Goal: Task Accomplishment & Management: Manage account settings

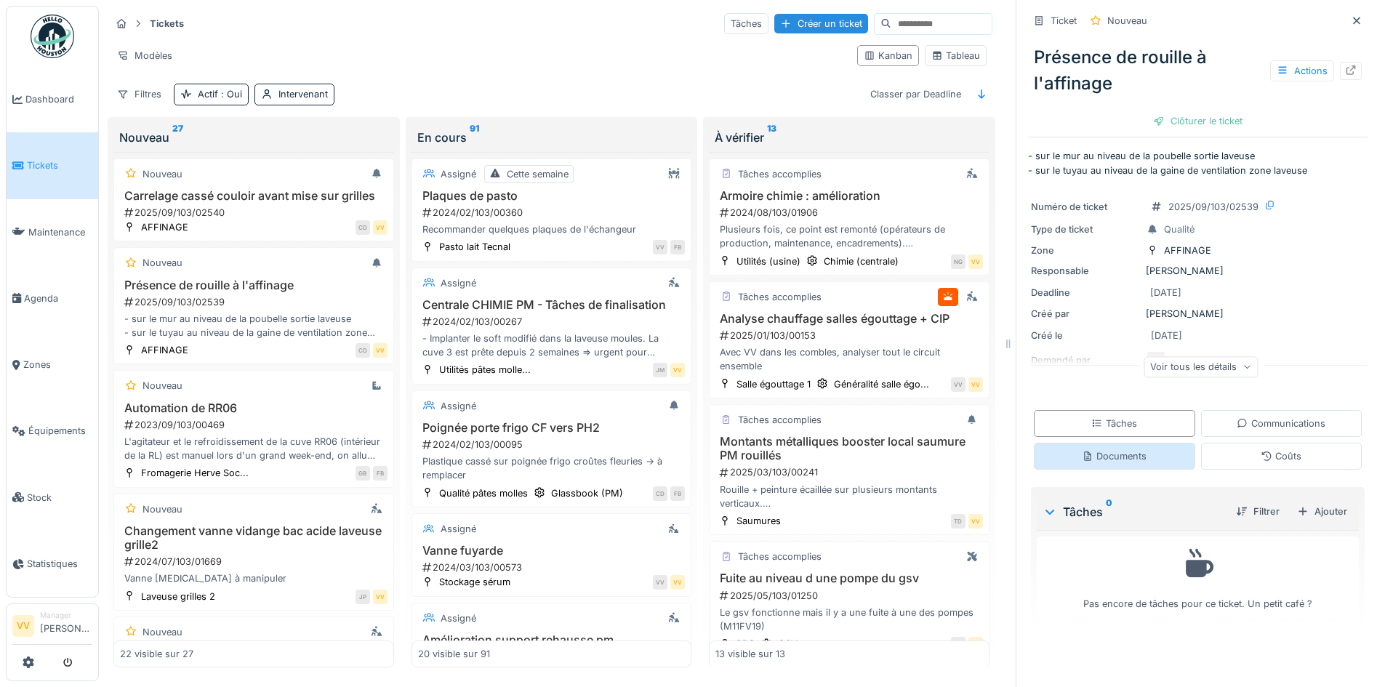
scroll to position [1492, 0]
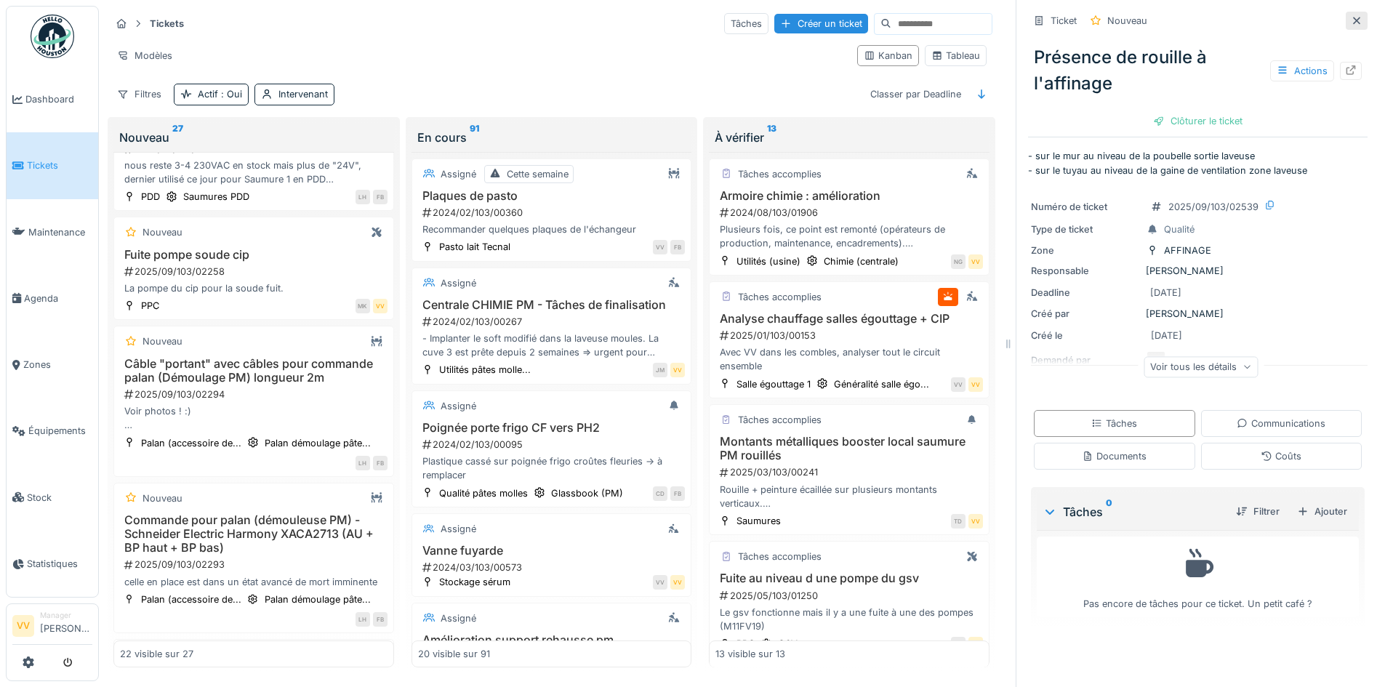
click at [1353, 17] on icon at bounding box center [1356, 20] width 7 height 7
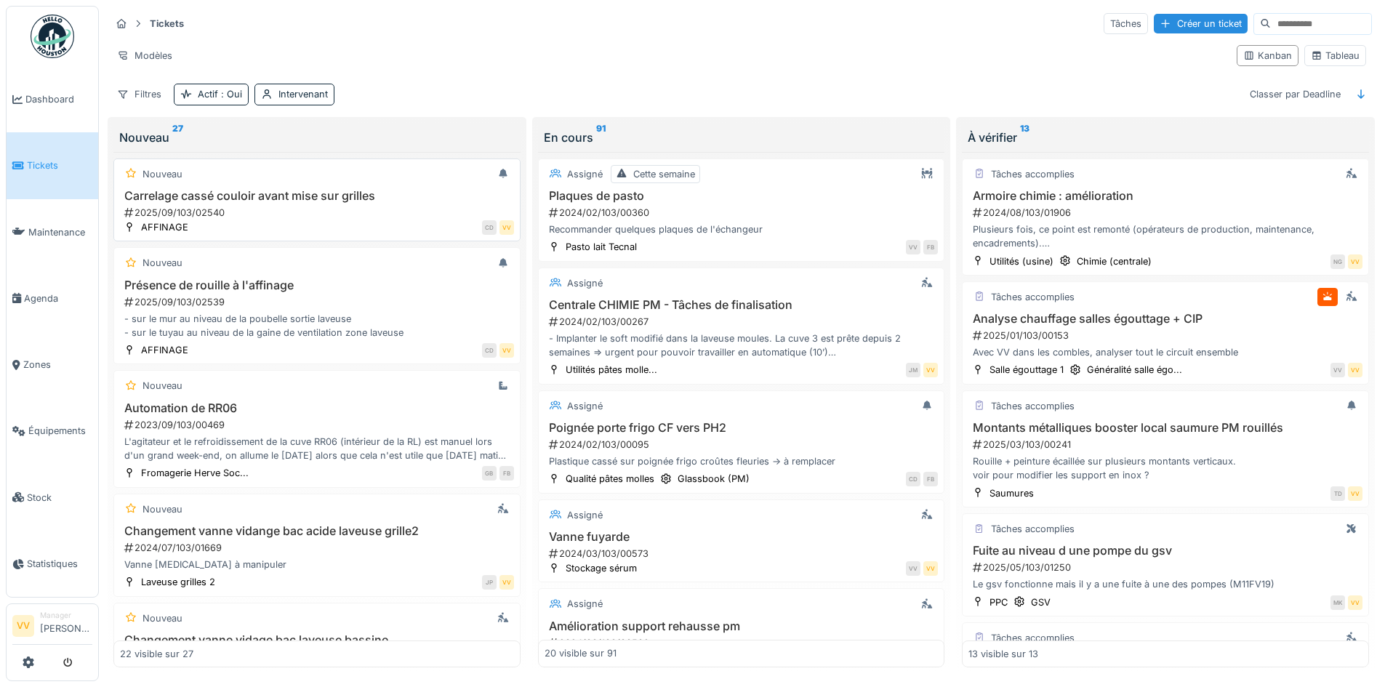
click at [384, 193] on h3 "Carrelage cassé couloir avant mise sur grilles" at bounding box center [317, 196] width 394 height 14
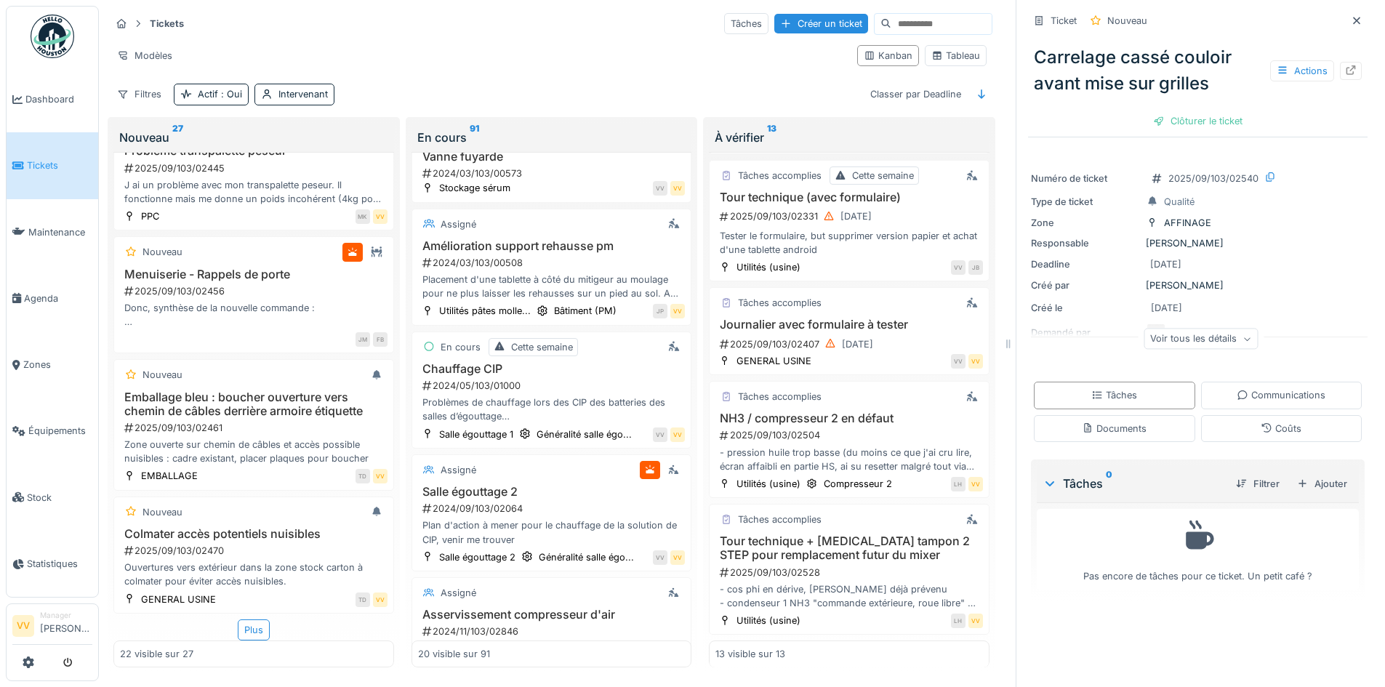
scroll to position [1160, 0]
click at [1351, 16] on icon at bounding box center [1357, 20] width 12 height 9
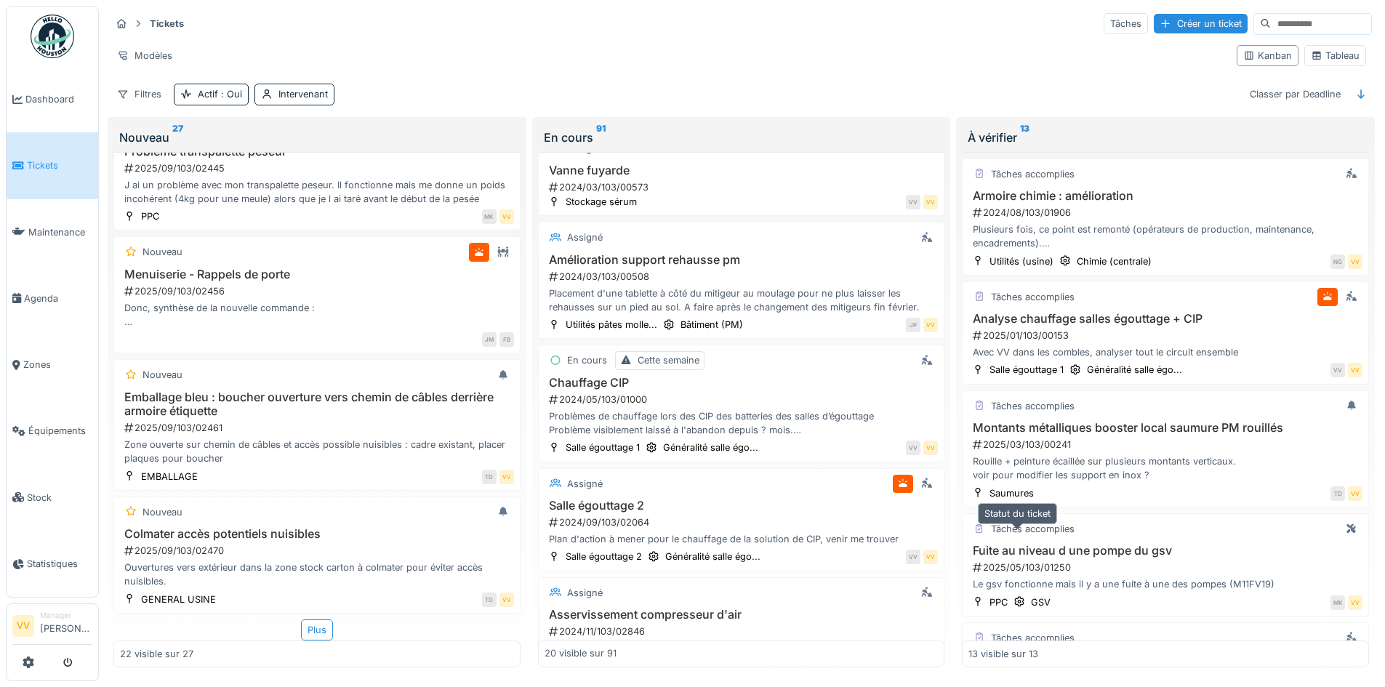
scroll to position [218, 0]
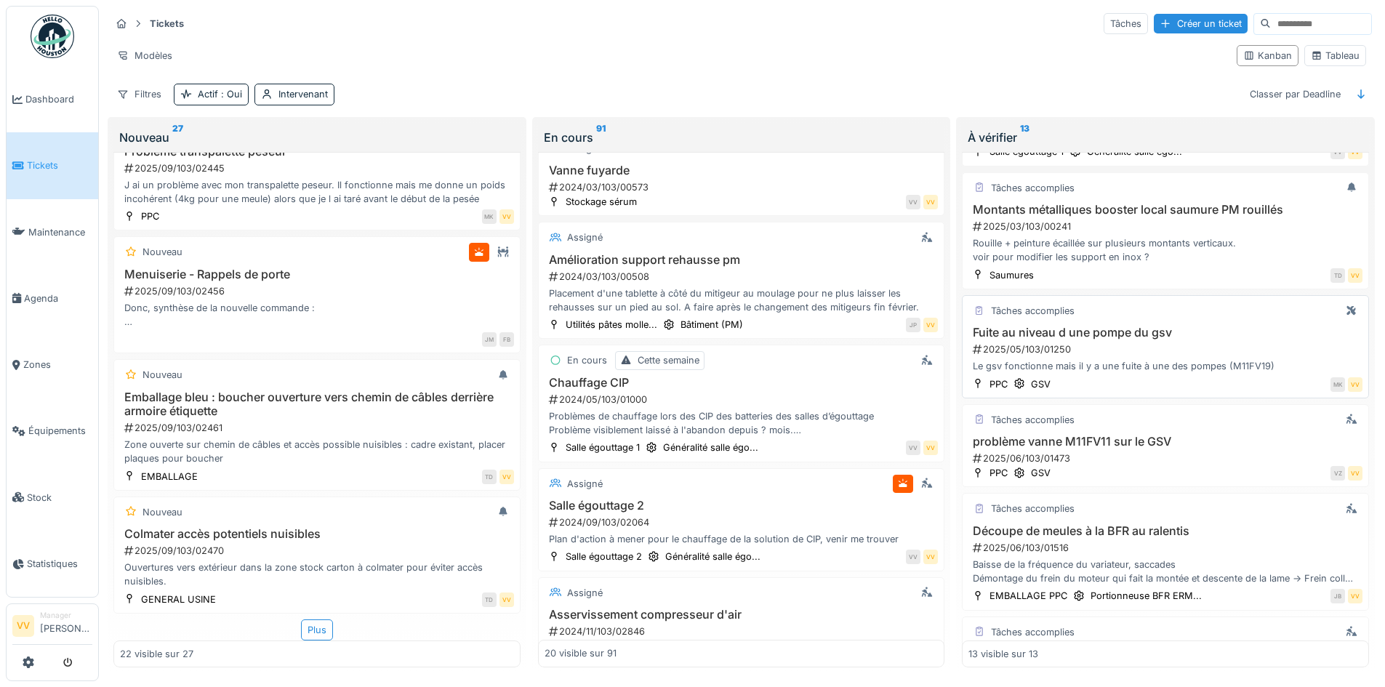
click at [1200, 342] on div "2025/05/103/01250" at bounding box center [1166, 349] width 391 height 14
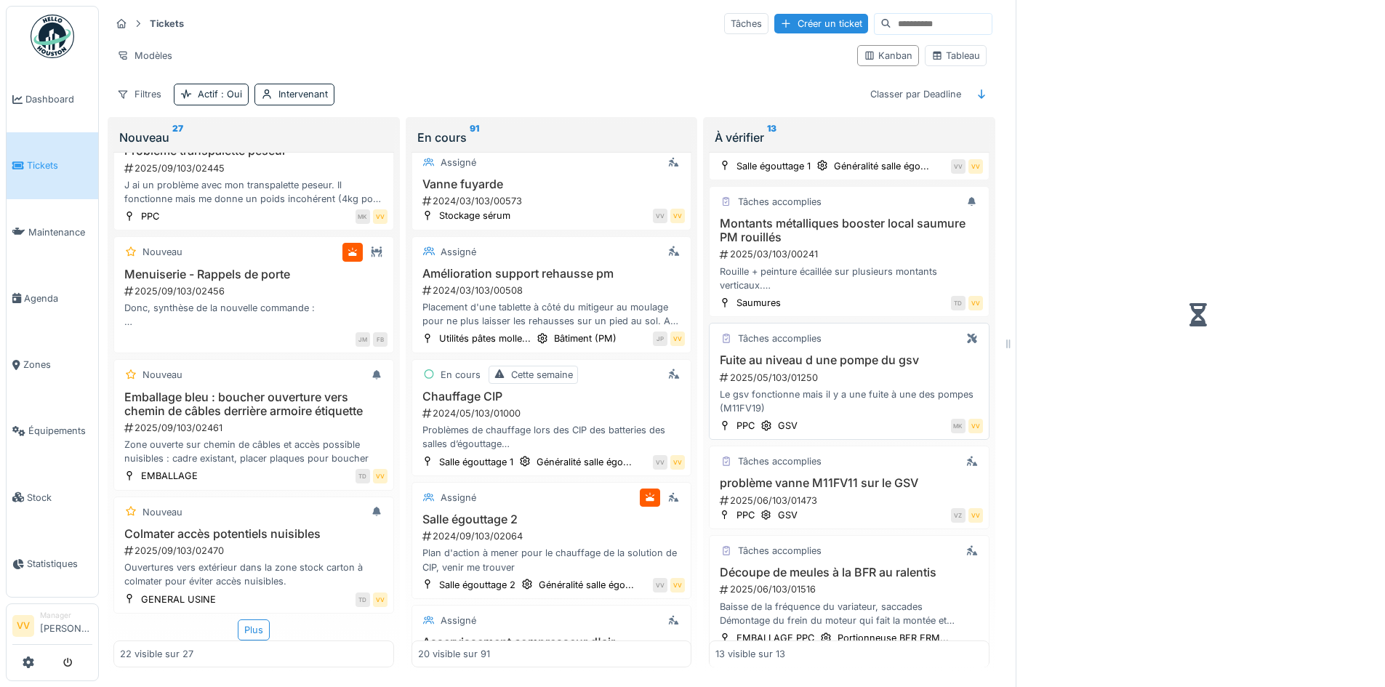
scroll to position [232, 0]
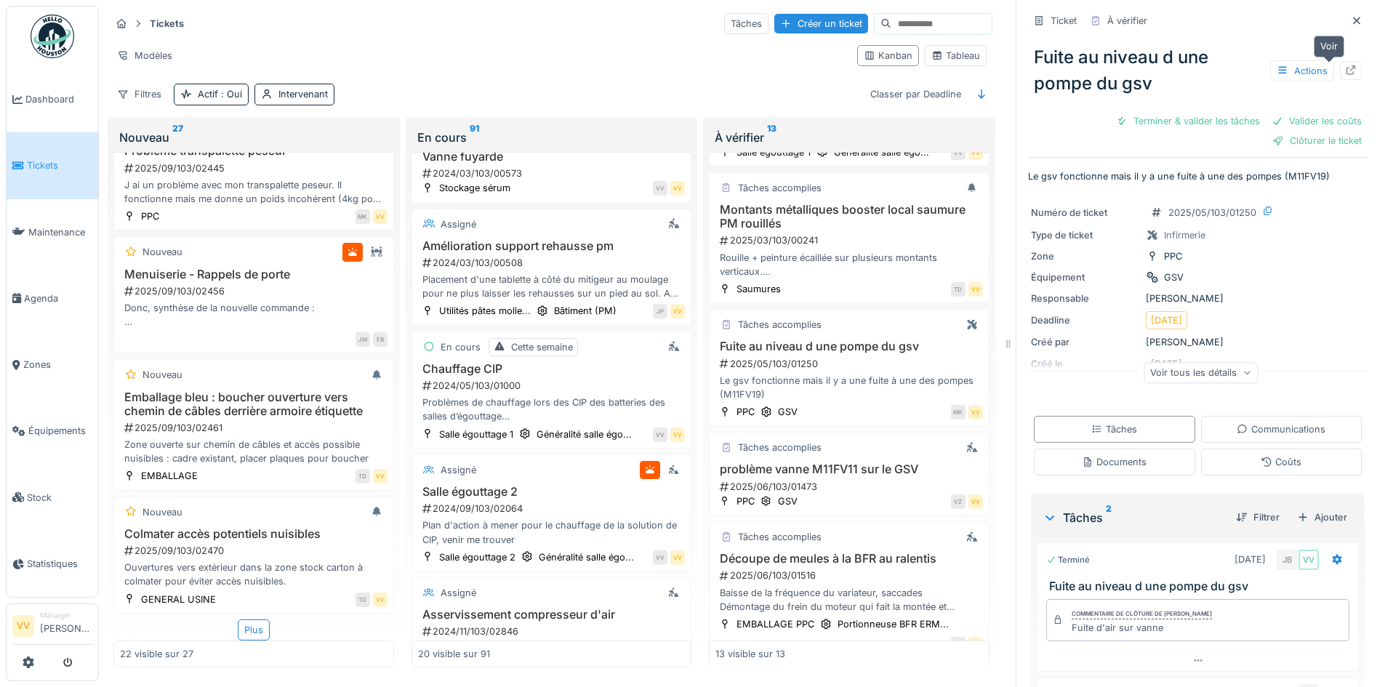
click at [1345, 65] on icon at bounding box center [1351, 69] width 12 height 9
click at [50, 102] on span "Dashboard" at bounding box center [58, 99] width 67 height 14
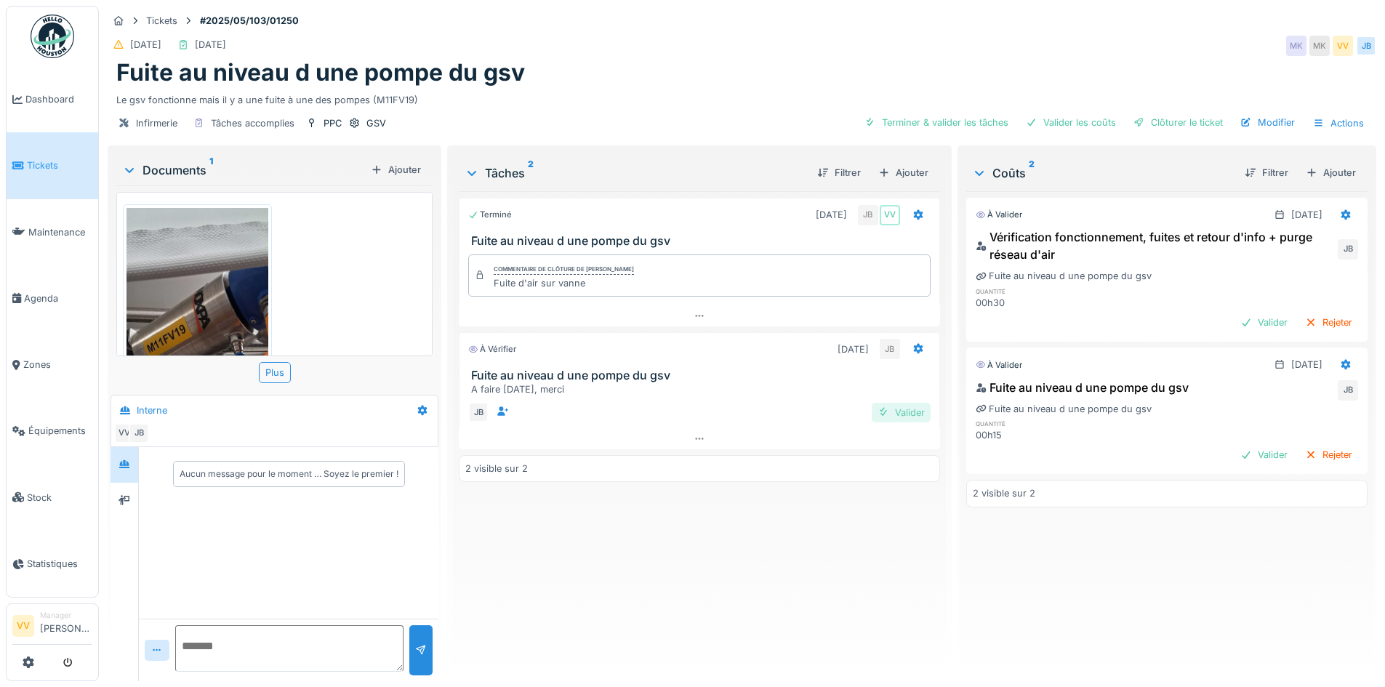
click at [890, 416] on div "Valider" at bounding box center [901, 413] width 59 height 20
click at [1234, 321] on div "Valider" at bounding box center [1263, 323] width 59 height 20
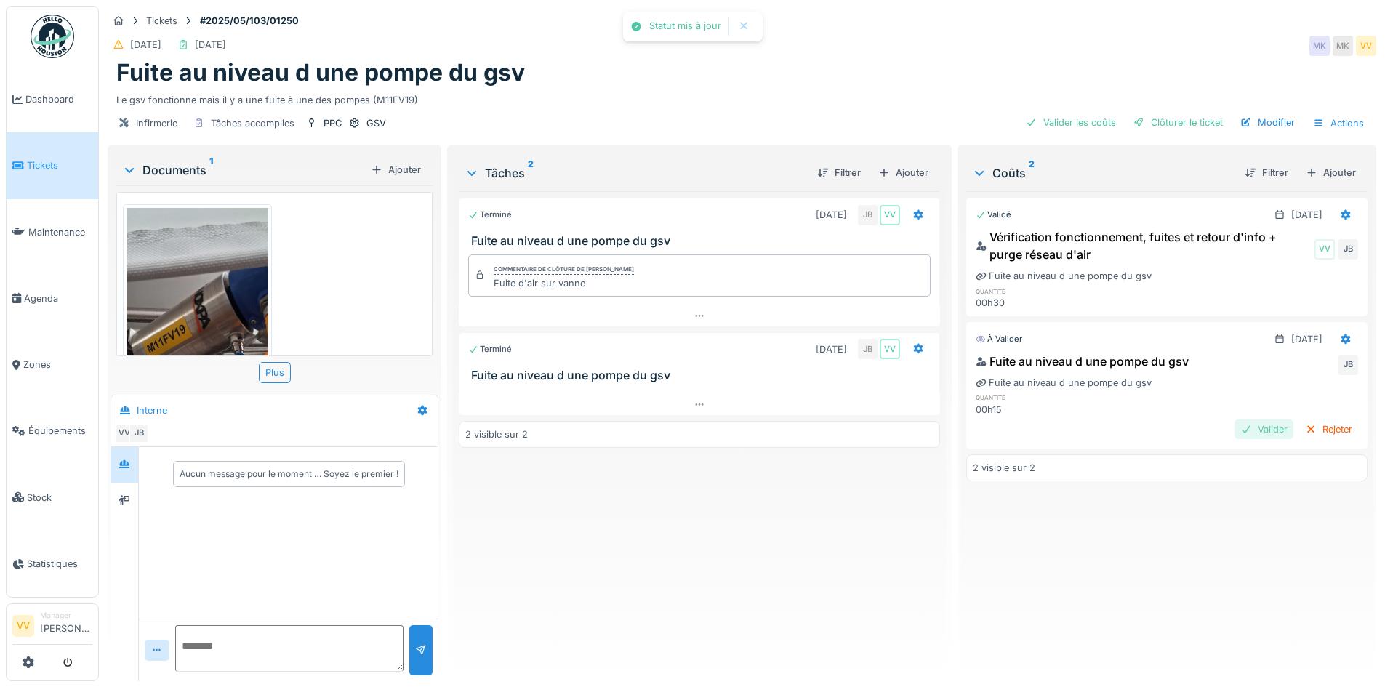
click at [1234, 425] on div "Valider" at bounding box center [1263, 429] width 59 height 20
click at [1189, 119] on div "Clôturer le ticket" at bounding box center [1178, 123] width 101 height 20
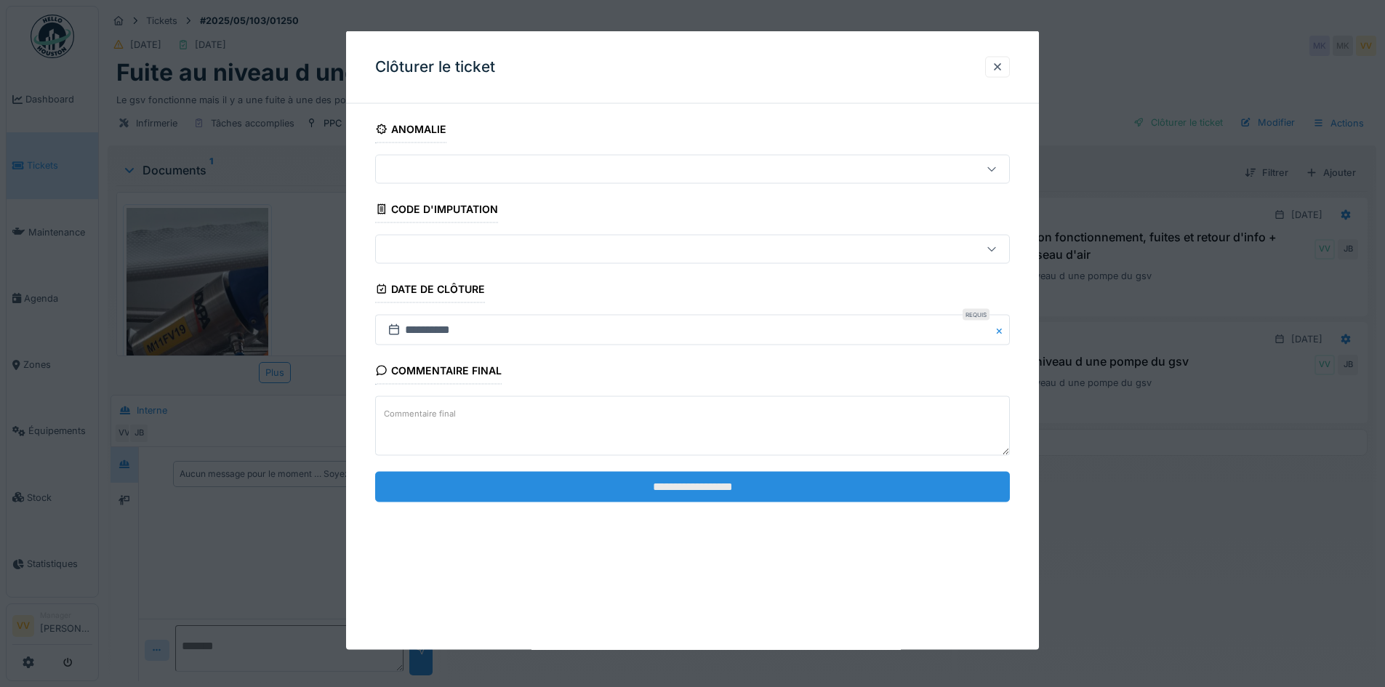
click at [764, 489] on input "**********" at bounding box center [692, 486] width 635 height 31
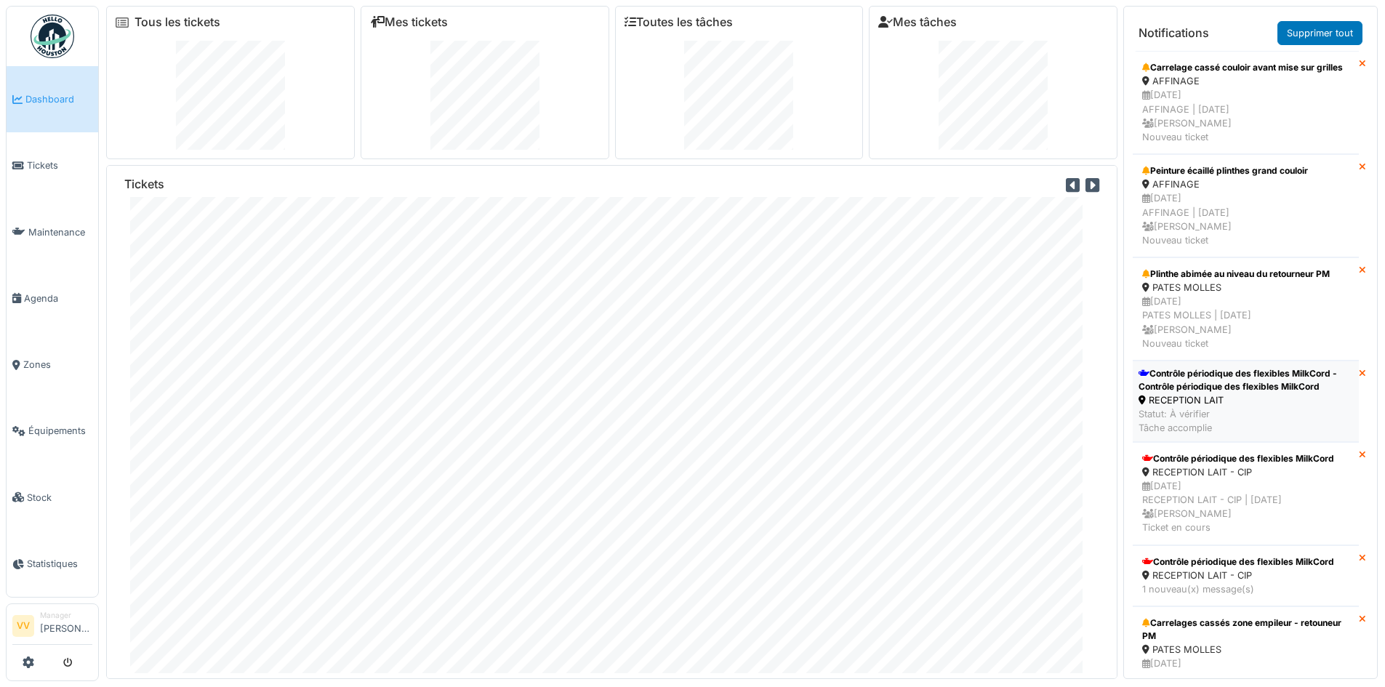
click at [1260, 387] on div "Contrôle périodique des flexibles MilkCord - Contrôle périodique des flexibles …" at bounding box center [1246, 380] width 214 height 26
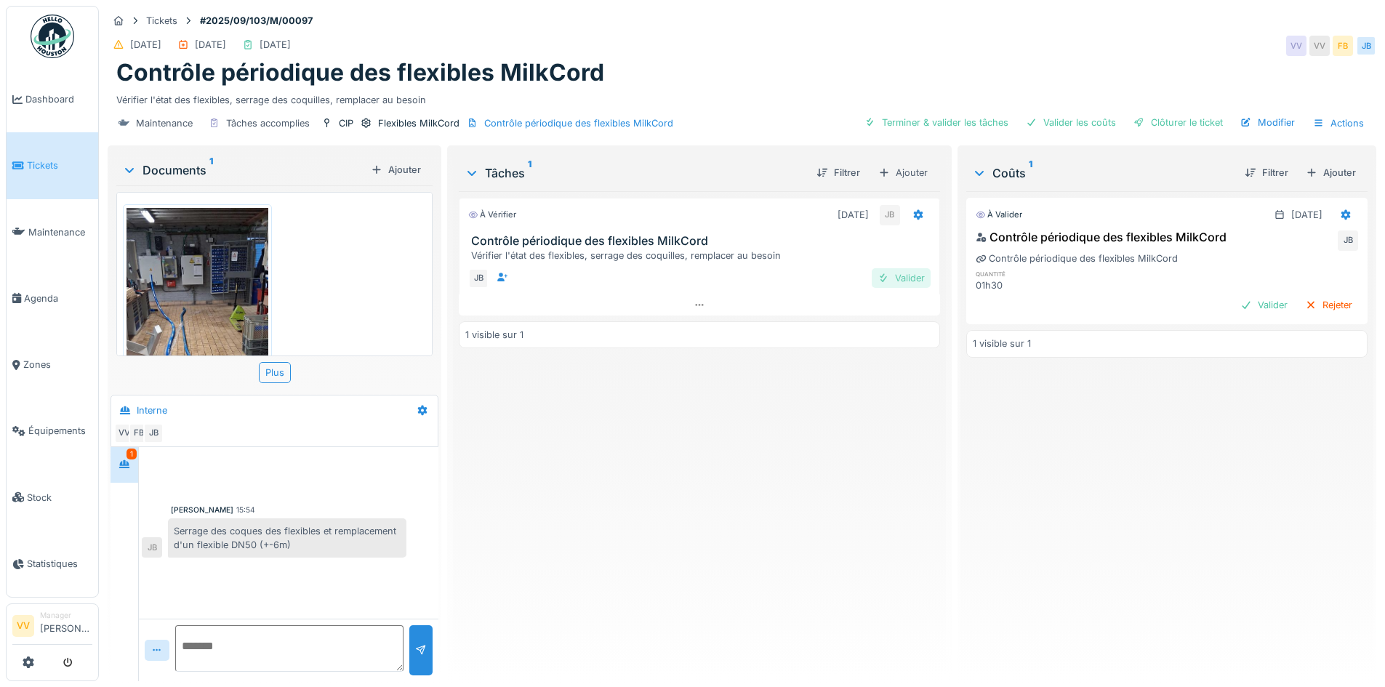
click at [891, 282] on div "Valider" at bounding box center [901, 278] width 59 height 20
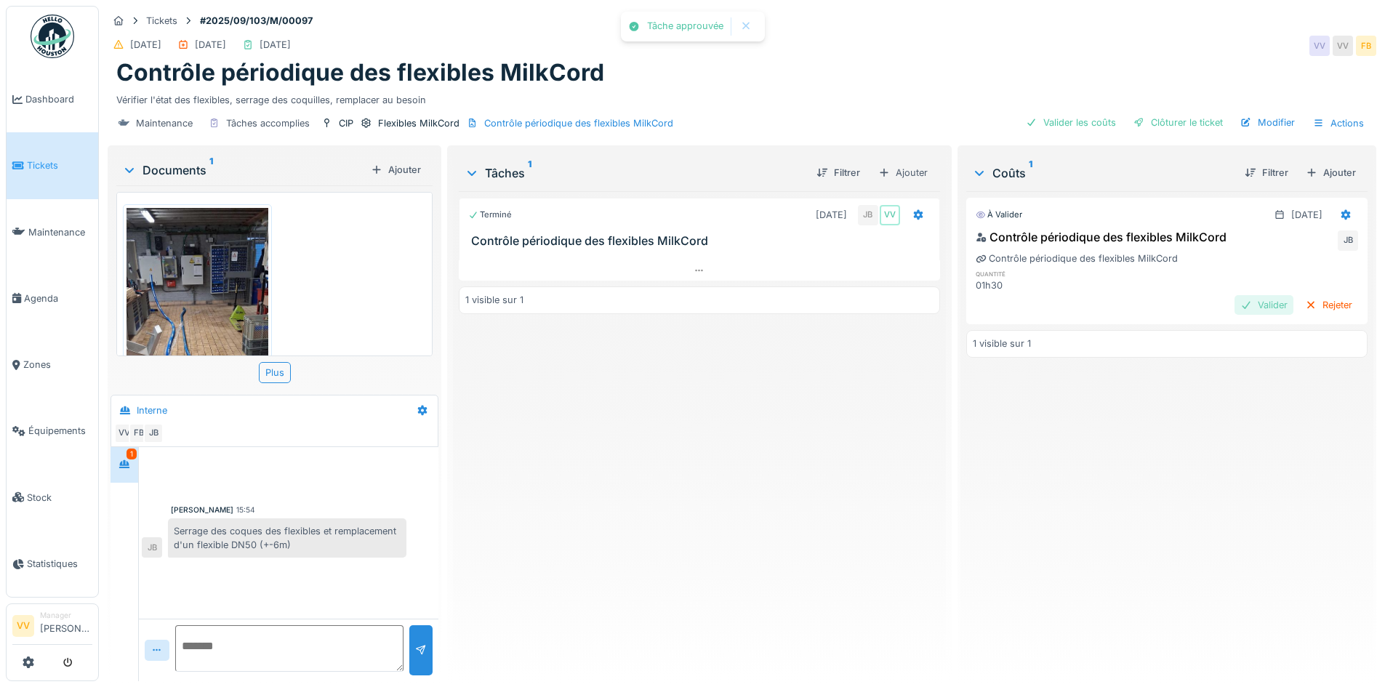
click at [1234, 308] on div "Valider" at bounding box center [1263, 305] width 59 height 20
click at [1179, 121] on div "Clôturer le ticket" at bounding box center [1178, 123] width 101 height 20
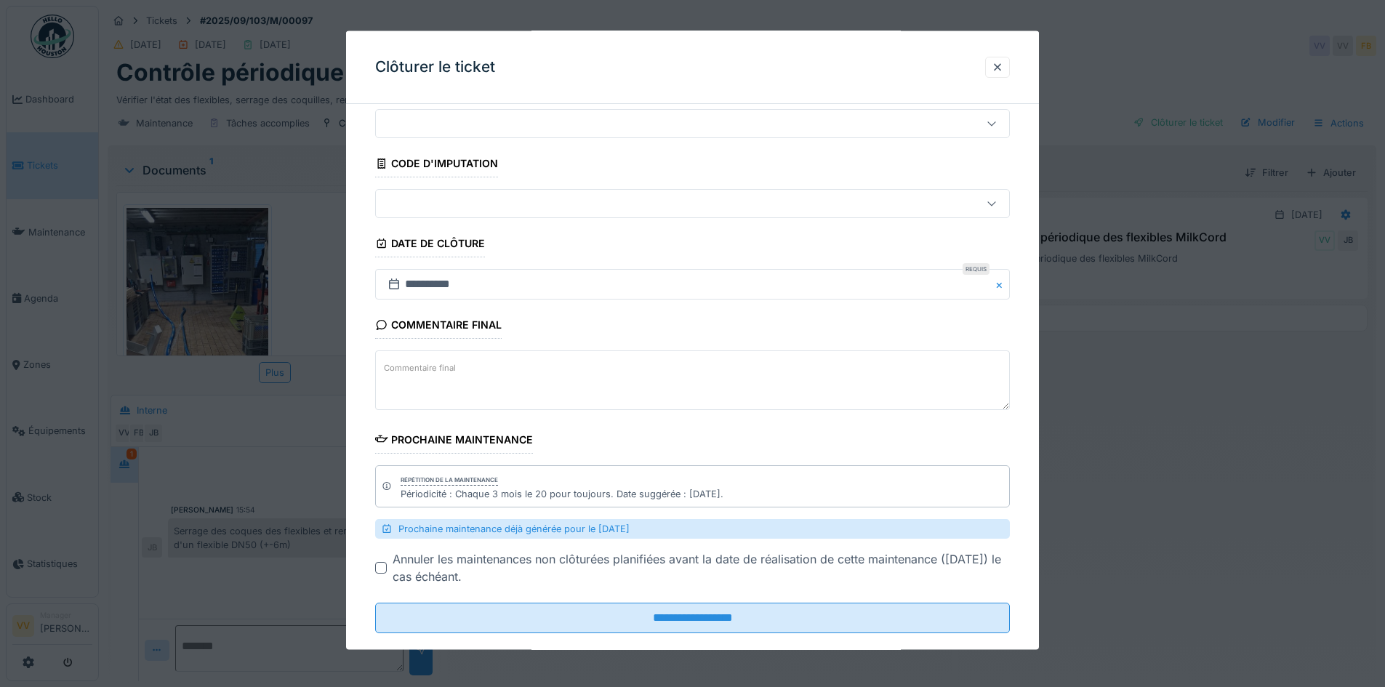
scroll to position [70, 0]
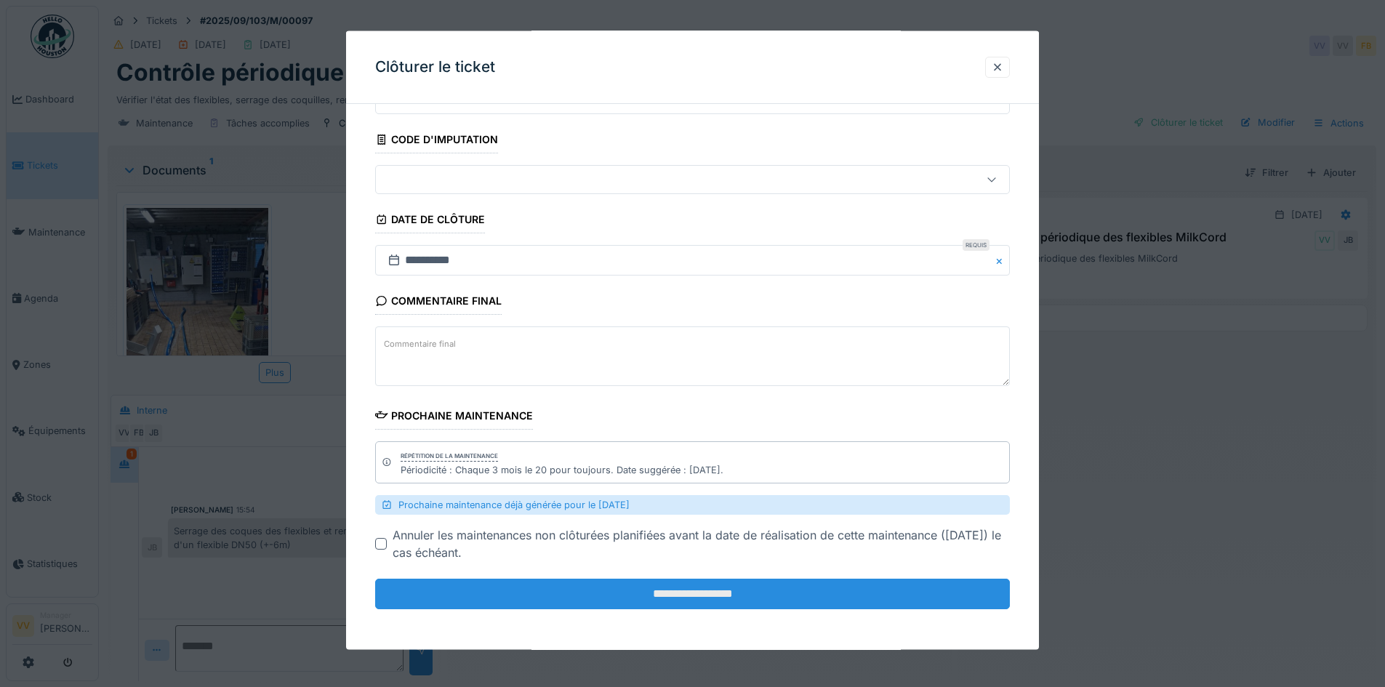
click at [704, 596] on input "**********" at bounding box center [692, 594] width 635 height 31
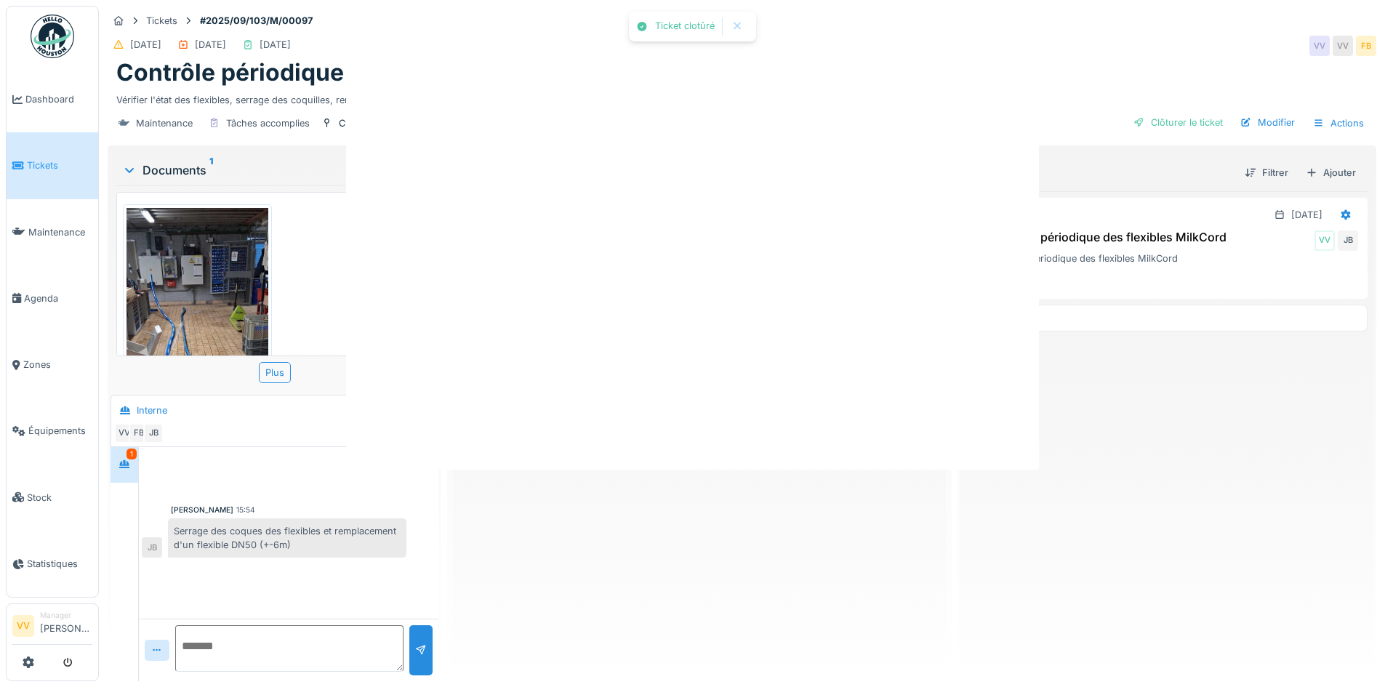
scroll to position [0, 0]
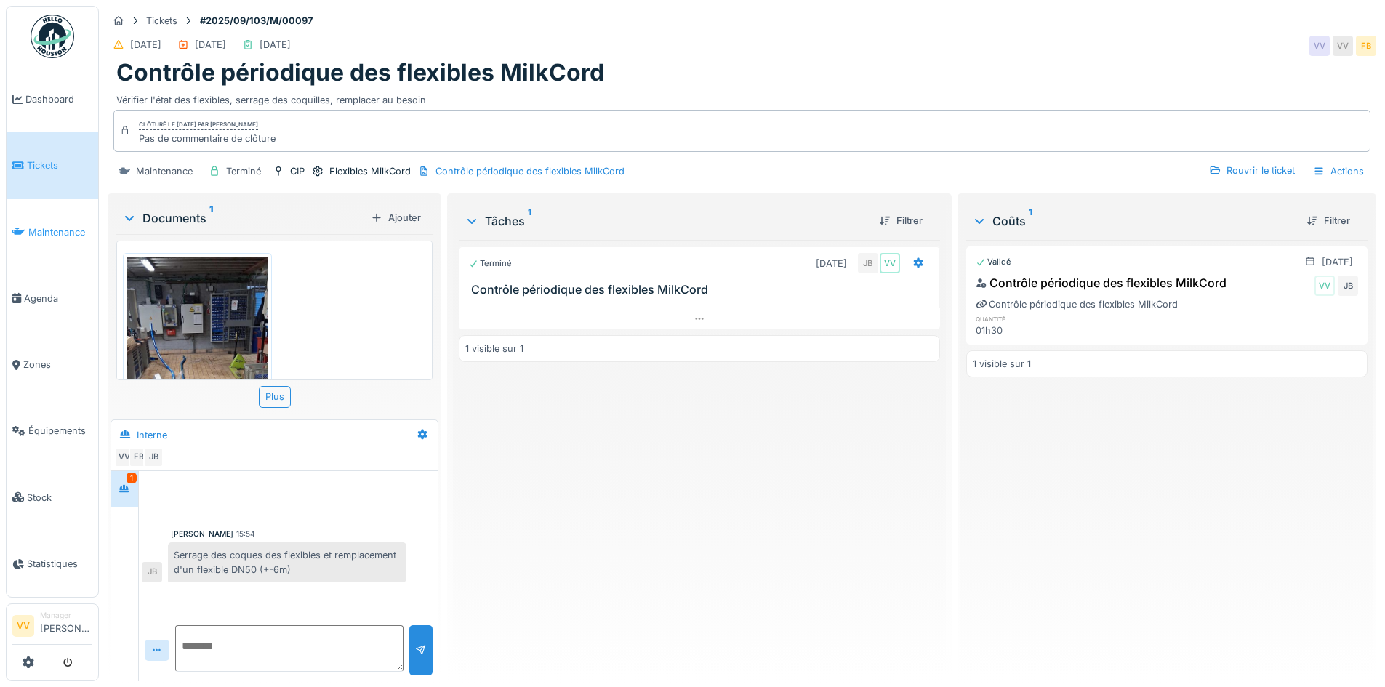
click at [33, 225] on span "Maintenance" at bounding box center [60, 232] width 64 height 14
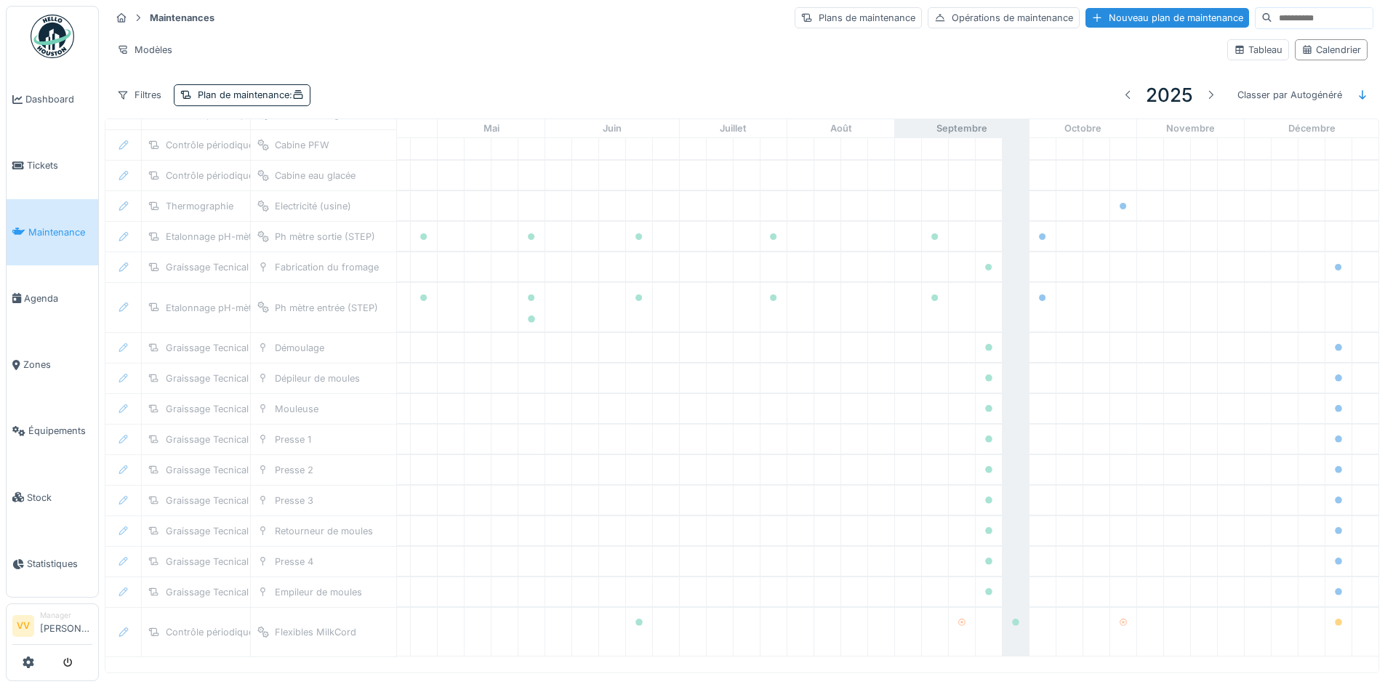
scroll to position [846, 476]
click at [246, 90] on div "Plan de maintenance :" at bounding box center [251, 95] width 106 height 14
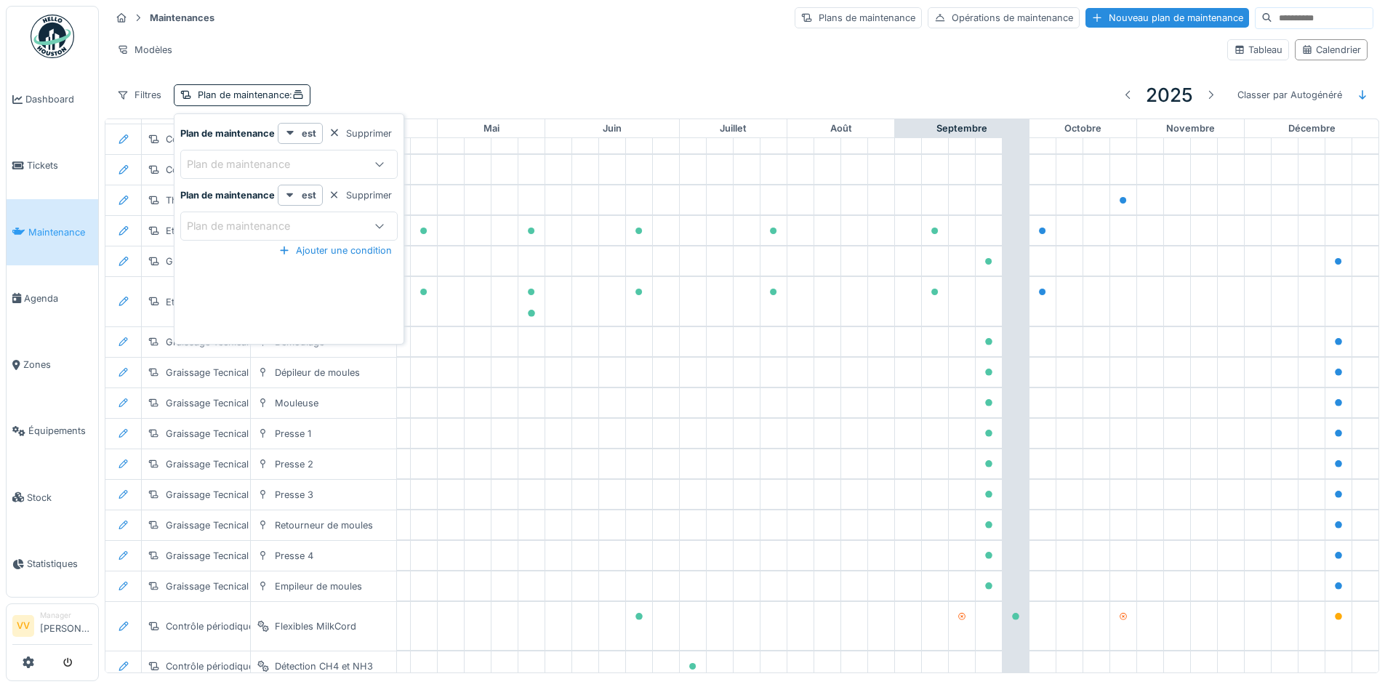
click at [315, 160] on div "Plan de maintenance" at bounding box center [273, 164] width 172 height 16
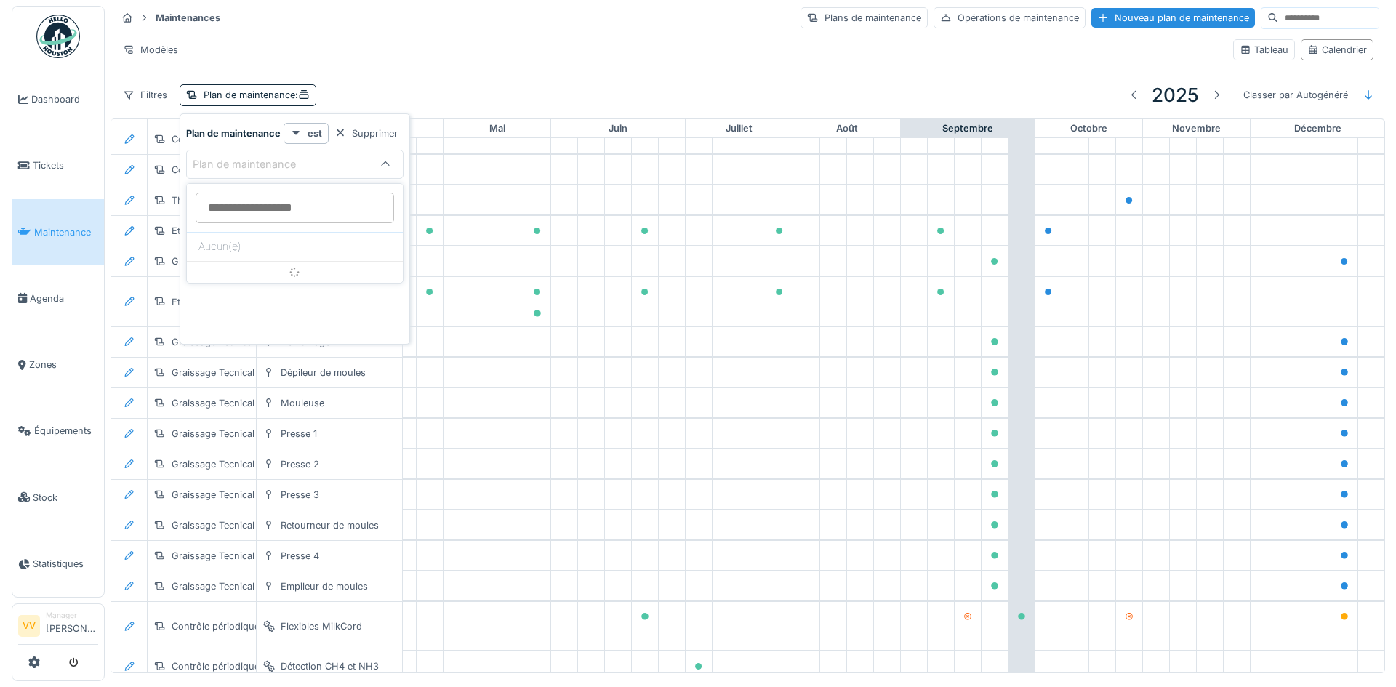
scroll to position [0, 0]
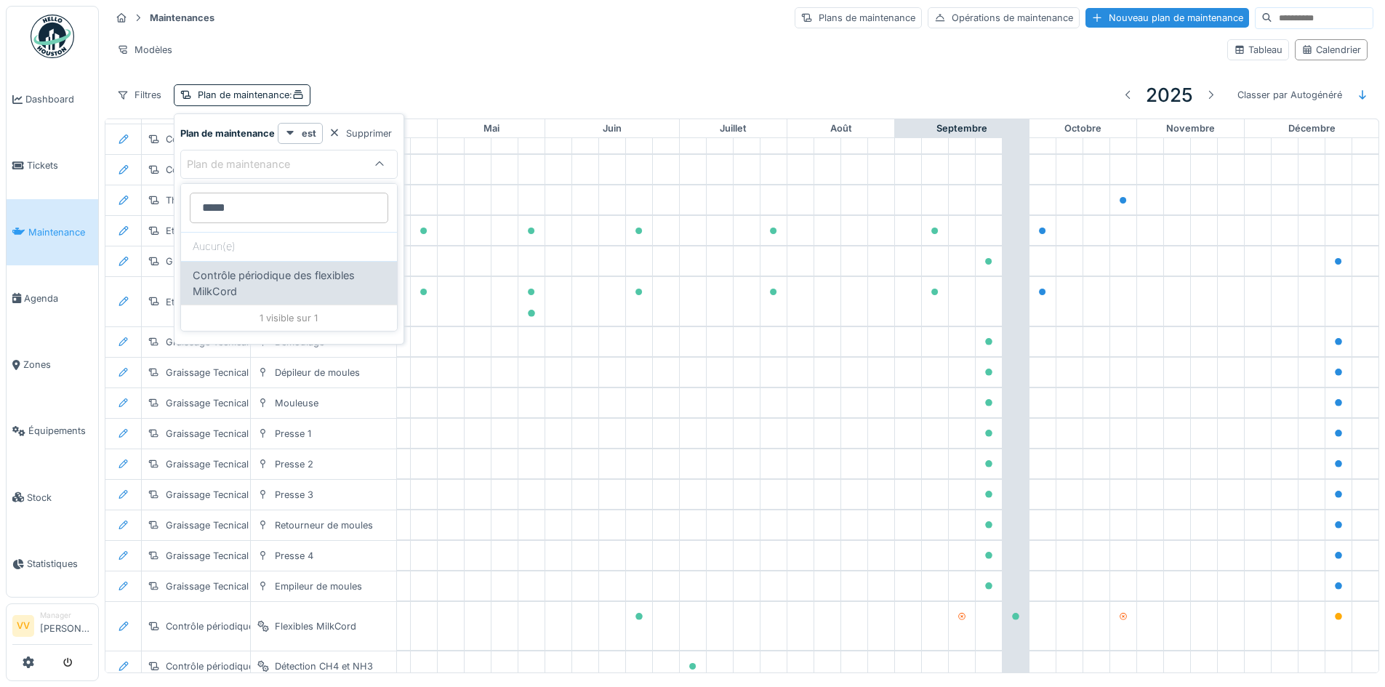
type maintenance_I5MDU "*****"
click at [253, 270] on span "Contrôle périodique des flexibles MilkCord" at bounding box center [289, 283] width 193 height 31
type input "*****"
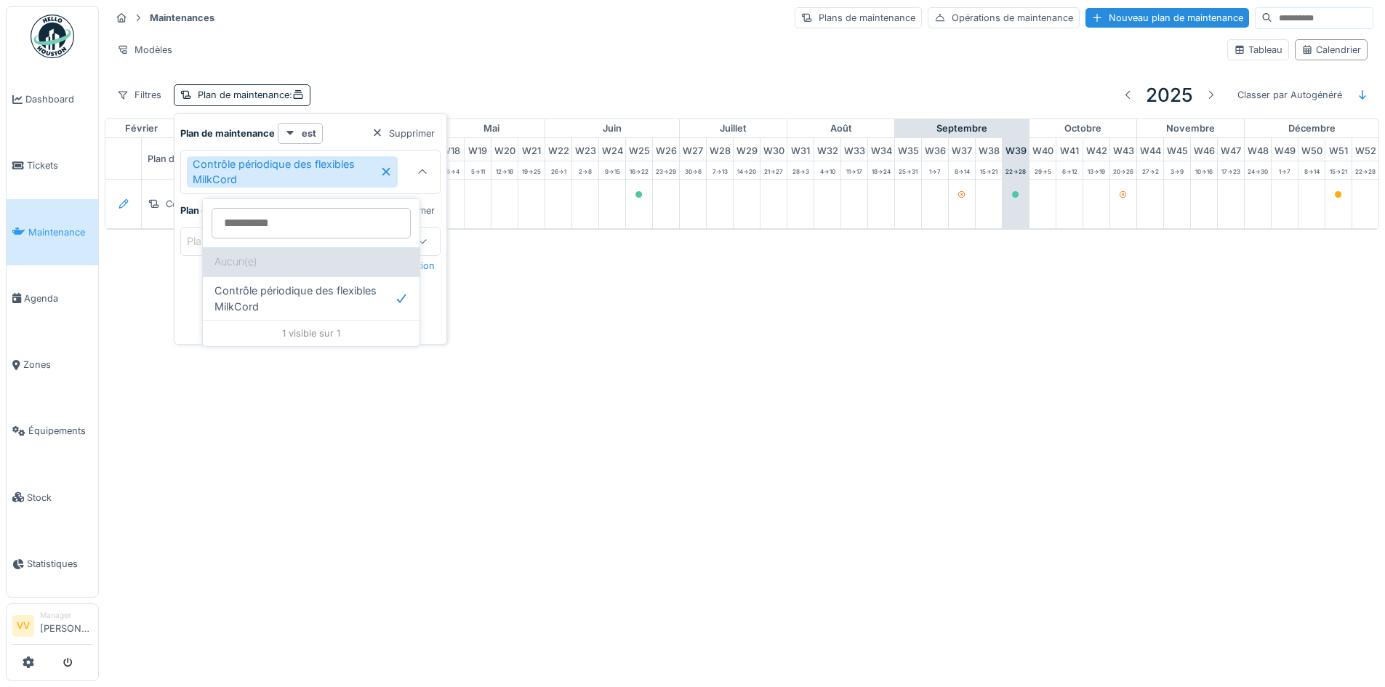
scroll to position [0, 476]
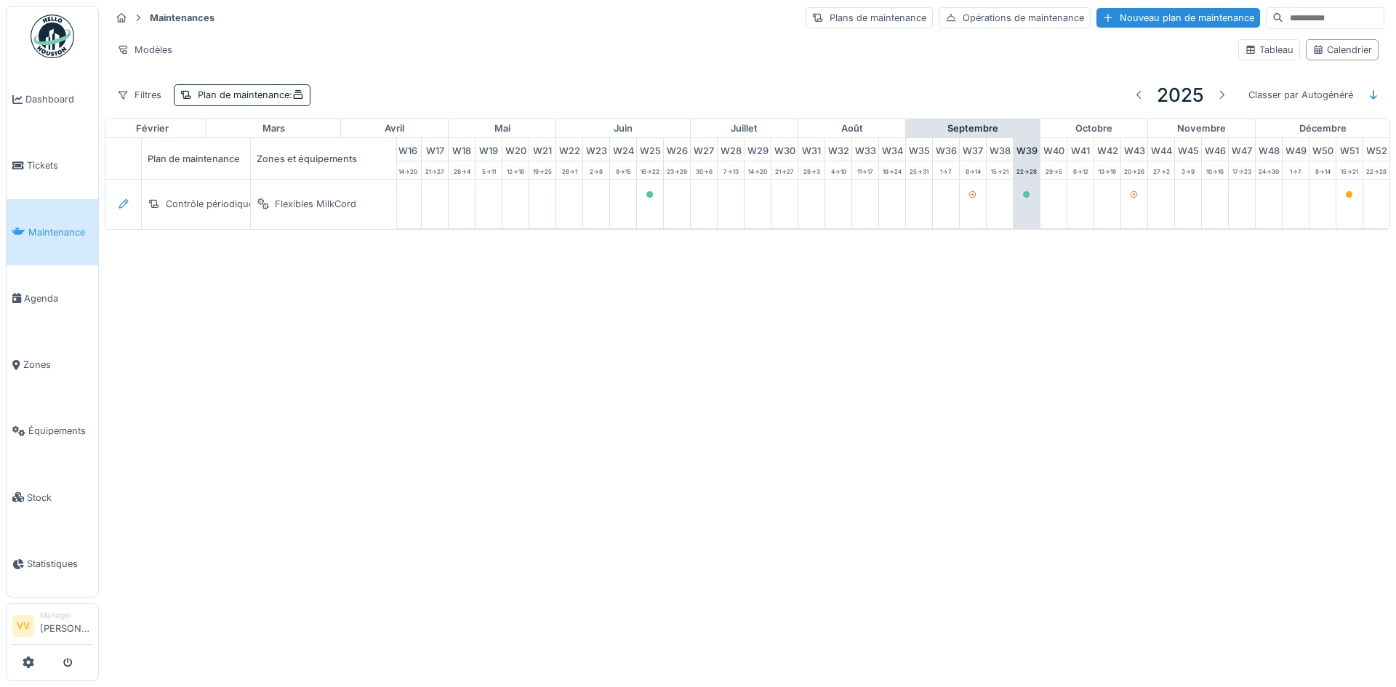
click at [993, 486] on div "Annuler Maintenances Plans de maintenance Opérations de maintenance Nouveau pla…" at bounding box center [698, 343] width 1396 height 687
click at [900, 536] on div "Annuler Maintenances Plans de maintenance Opérations de maintenance Nouveau pla…" at bounding box center [698, 343] width 1396 height 687
click at [710, 554] on div "Annuler Maintenances Plans de maintenance Opérations de maintenance Nouveau pla…" at bounding box center [698, 343] width 1396 height 687
click at [310, 95] on div "Plan de maintenance :" at bounding box center [242, 94] width 137 height 21
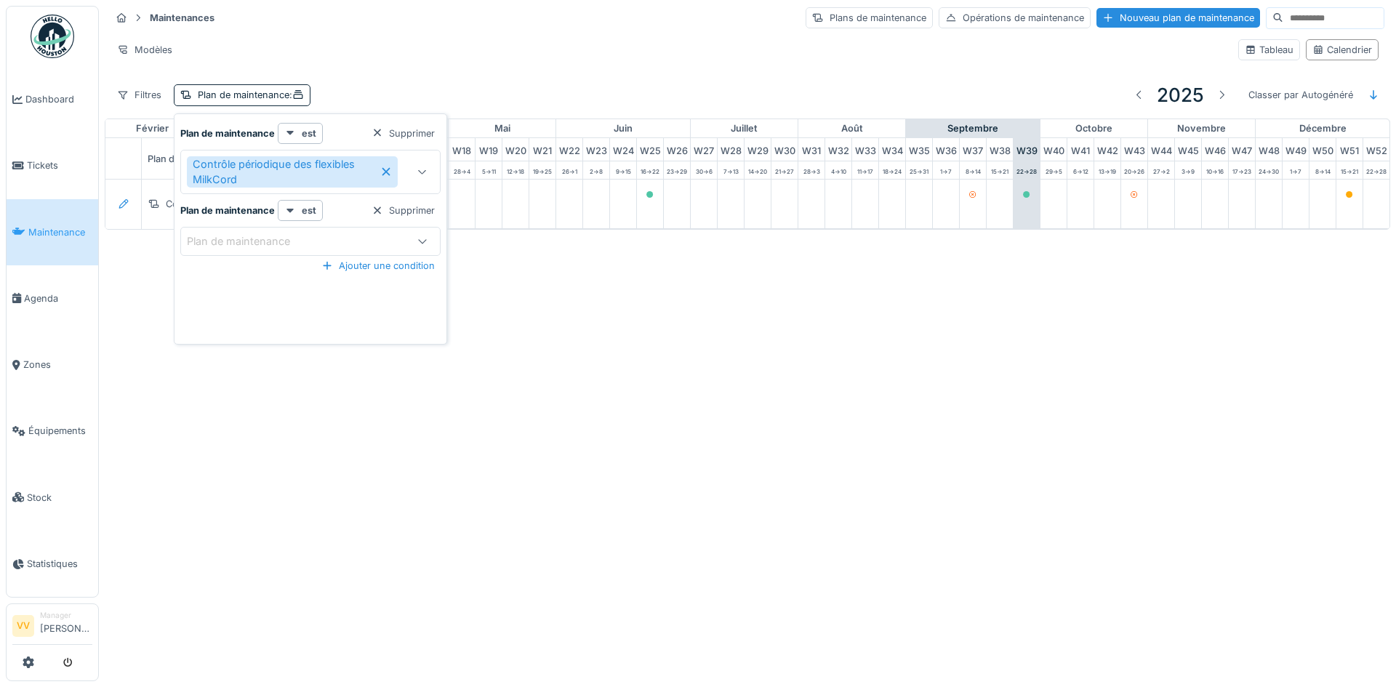
click at [387, 171] on icon at bounding box center [386, 172] width 8 height 8
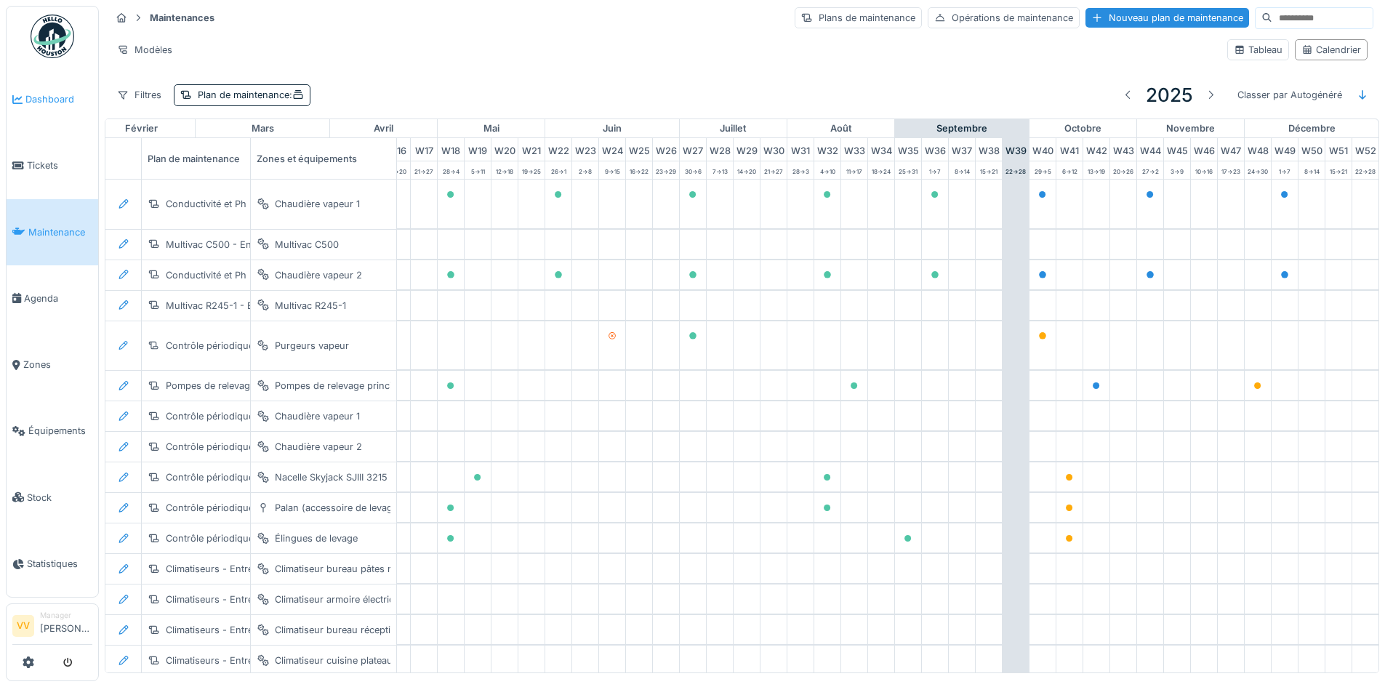
click at [39, 101] on span "Dashboard" at bounding box center [58, 99] width 67 height 14
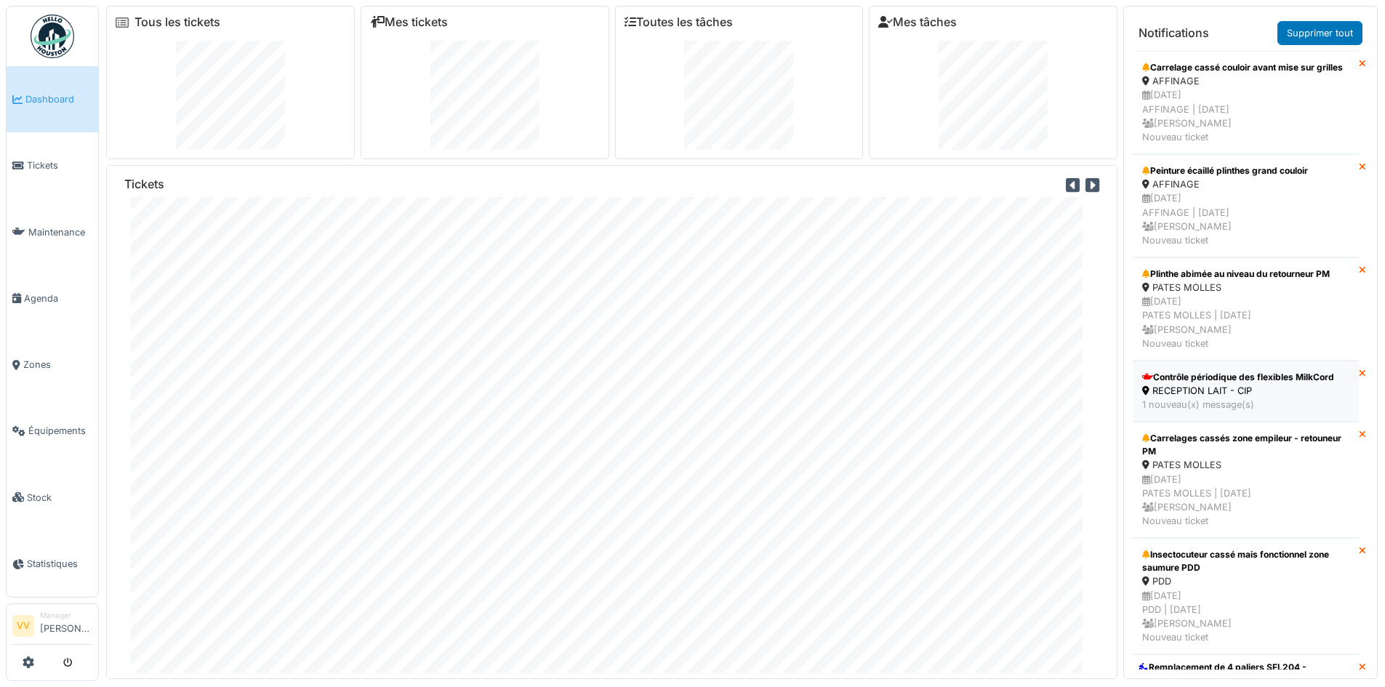
click at [1224, 411] on div "1 nouveau(x) message(s)" at bounding box center [1245, 405] width 207 height 14
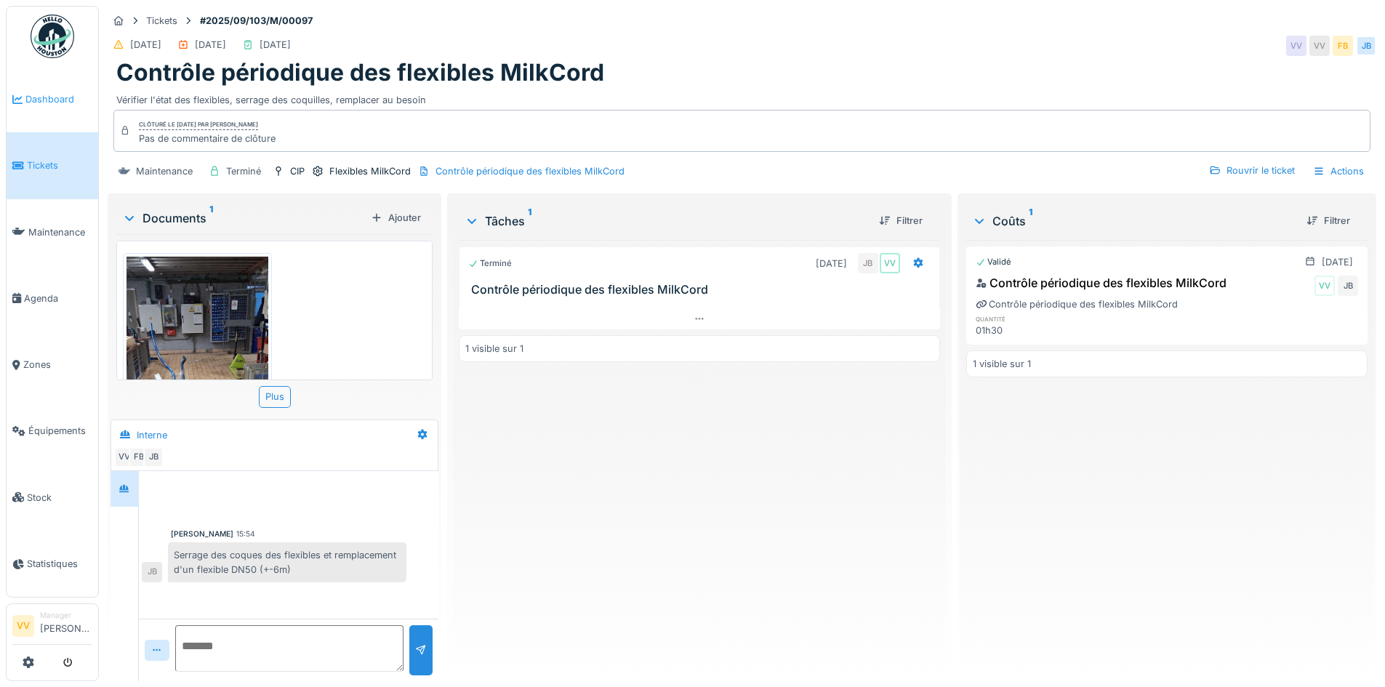
click at [57, 94] on span "Dashboard" at bounding box center [58, 99] width 67 height 14
